Goal: Task Accomplishment & Management: Manage account settings

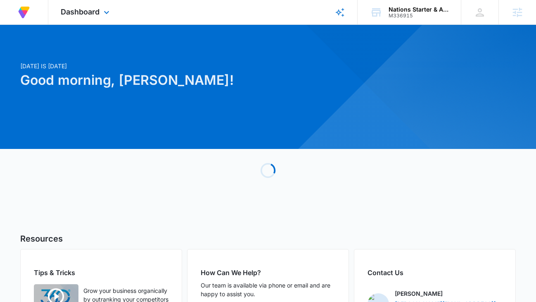
click at [100, 12] on div "Dashboard Apps Reputation Forms CRM Email Social Payments POS Content Ads Intel…" at bounding box center [86, 12] width 76 height 24
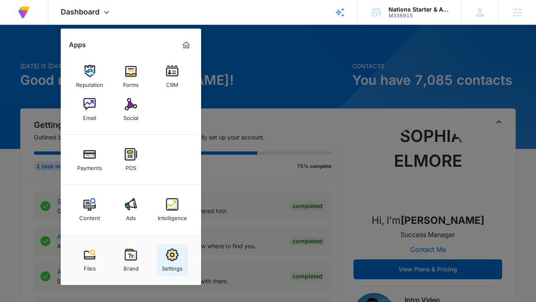
click at [181, 267] on div "Settings" at bounding box center [172, 266] width 21 height 11
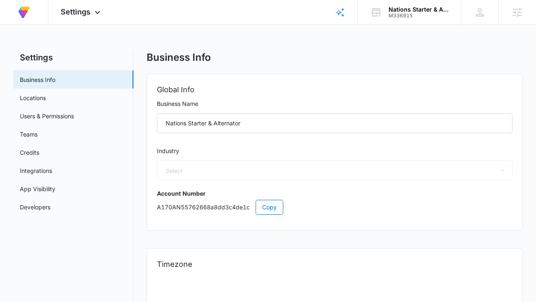
select select "52"
select select "US"
select select "America/[GEOGRAPHIC_DATA]"
click at [74, 112] on link "Users & Permissions" at bounding box center [47, 116] width 54 height 9
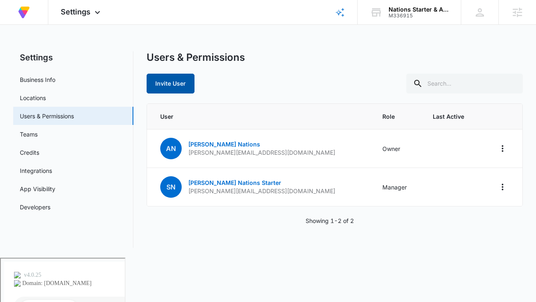
click at [181, 86] on button "Invite User" at bounding box center [171, 84] width 48 height 20
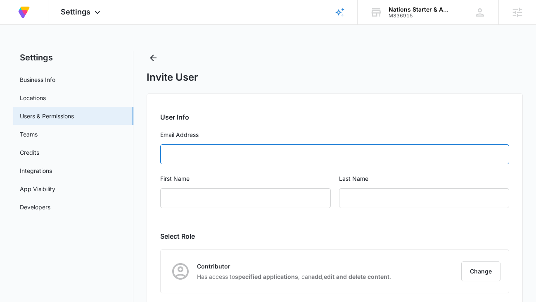
click at [197, 153] on input "Email Address" at bounding box center [334, 154] width 349 height 20
type input "[PERSON_NAME][EMAIL_ADDRESS][PERSON_NAME][DOMAIN_NAME]"
type input "[PERSON_NAME]"
type input "F"
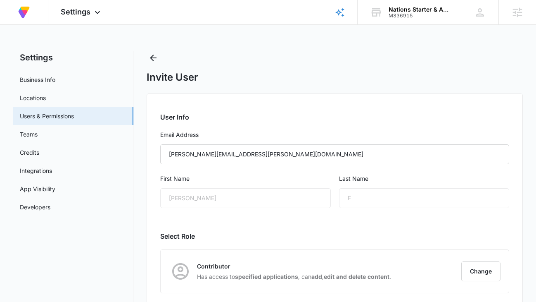
click at [200, 193] on div "[PERSON_NAME]" at bounding box center [245, 198] width 170 height 20
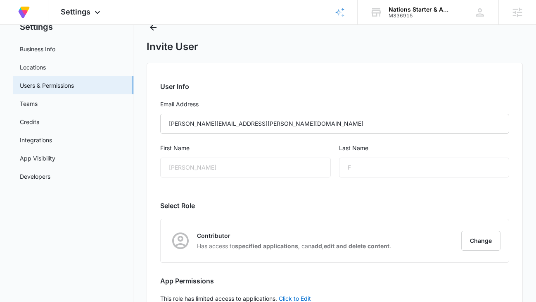
scroll to position [86, 0]
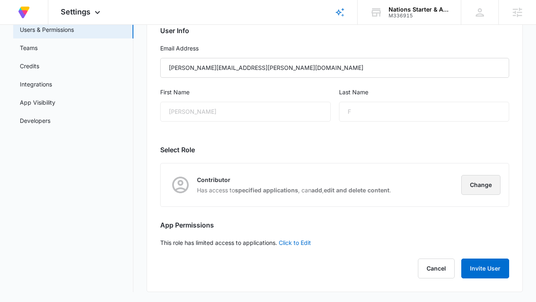
click at [472, 190] on button "Change" at bounding box center [481, 185] width 39 height 20
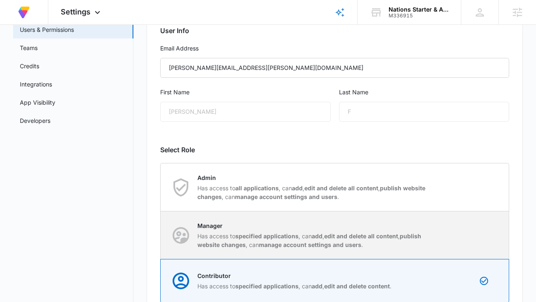
click at [402, 235] on p "Has access to specified applications , can add , edit and delete all content , …" at bounding box center [314, 239] width 232 height 17
click at [161, 235] on input "Manager Has access to specified applications , can add , edit and delete all co…" at bounding box center [161, 235] width 0 height 0
radio input "true"
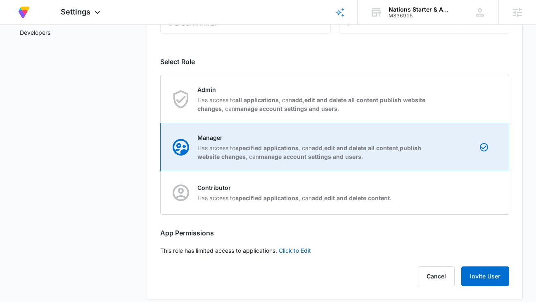
scroll to position [182, 0]
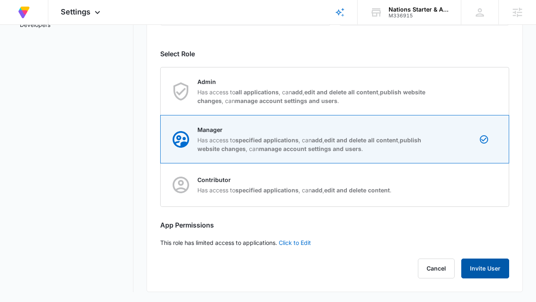
click at [485, 261] on button "Invite User" at bounding box center [486, 268] width 48 height 20
